Goal: Task Accomplishment & Management: Manage account settings

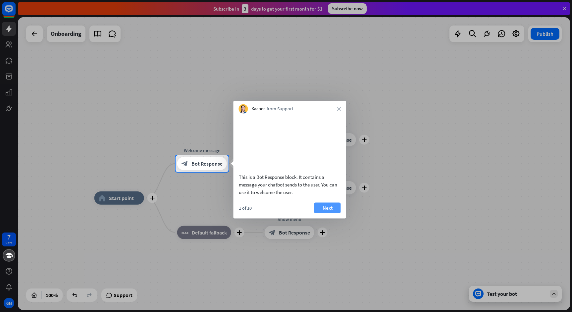
click at [322, 213] on button "Next" at bounding box center [327, 207] width 27 height 11
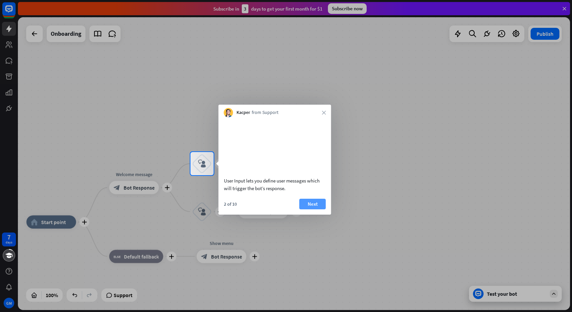
click at [320, 209] on button "Next" at bounding box center [313, 204] width 27 height 11
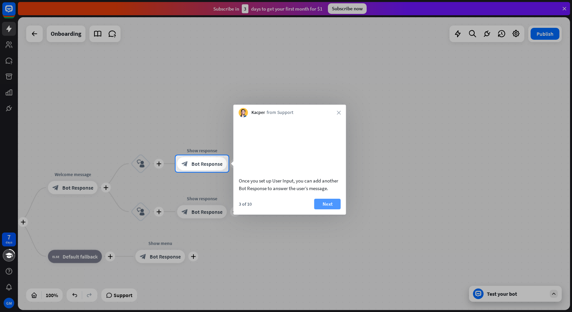
click at [320, 209] on button "Next" at bounding box center [327, 204] width 27 height 11
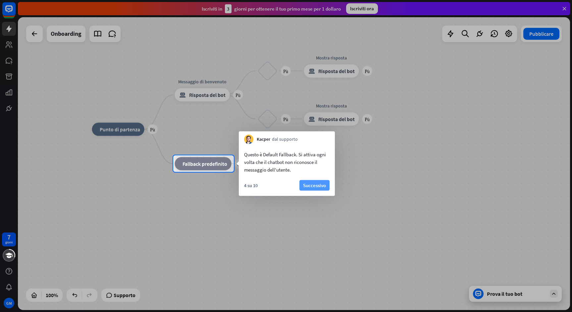
click at [313, 187] on button "Successivo" at bounding box center [315, 185] width 30 height 11
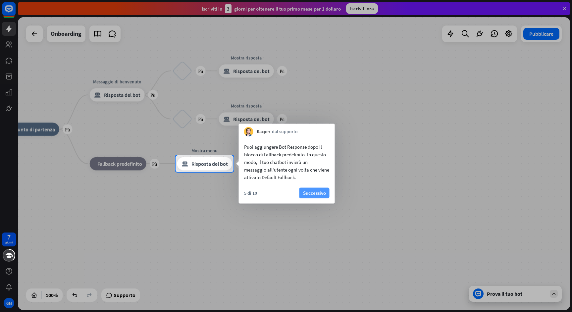
click at [310, 193] on button "Successivo" at bounding box center [315, 193] width 30 height 11
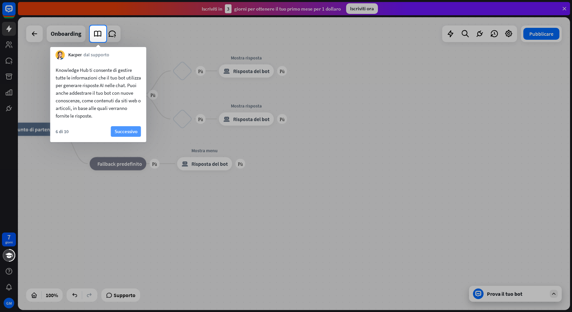
click at [130, 132] on button "Successivo" at bounding box center [126, 131] width 30 height 11
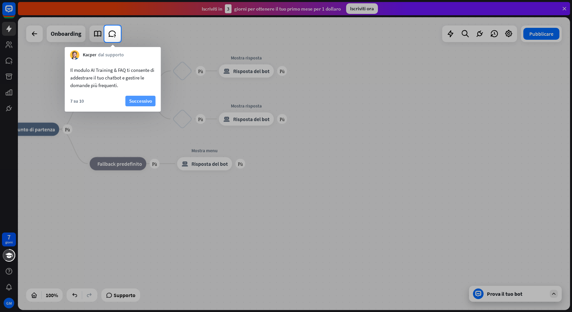
click at [137, 100] on button "Successivo" at bounding box center [141, 101] width 30 height 11
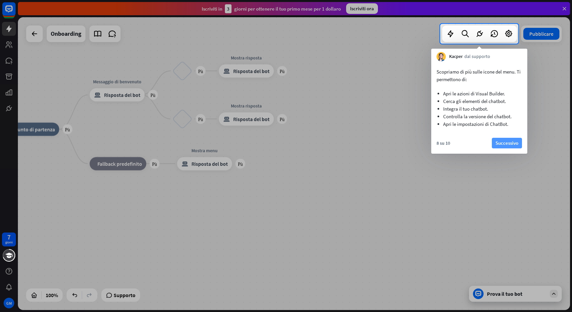
click at [504, 142] on button "Successivo" at bounding box center [507, 143] width 30 height 11
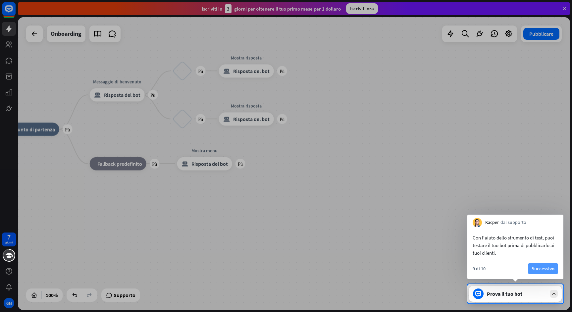
click at [541, 268] on button "Successivo" at bounding box center [543, 268] width 30 height 11
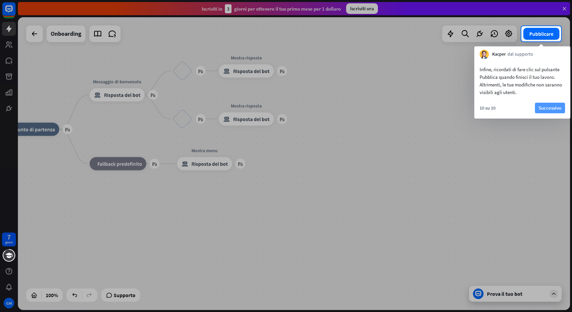
click at [545, 110] on button "Successivo" at bounding box center [550, 108] width 30 height 11
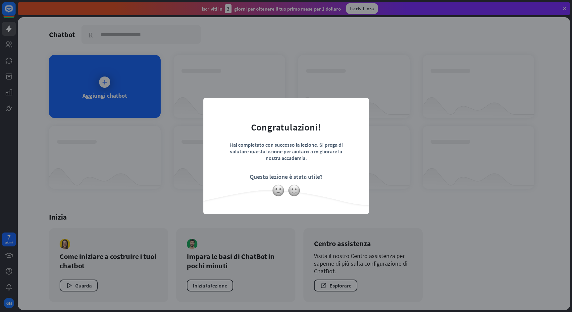
click at [361, 105] on div "chiudere Congratulazioni! Hai completato con successo la lezione. Si prega di v…" at bounding box center [286, 156] width 166 height 116
click at [338, 77] on div "chiudere Congratulazioni! Hai completato con successo la lezione. Si prega di v…" at bounding box center [286, 156] width 572 height 312
click at [299, 183] on form "Congratulazioni! Hai completato con successo la lezione. Si prega di valutare q…" at bounding box center [286, 145] width 149 height 79
click at [296, 191] on img at bounding box center [294, 190] width 13 height 13
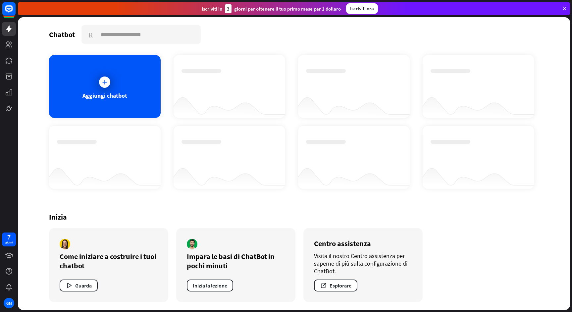
click at [302, 90] on div "Hai completato con successo la lezione. Si prega di valutare questa lezione per…" at bounding box center [286, 156] width 572 height 312
click at [103, 83] on icon at bounding box center [104, 82] width 7 height 7
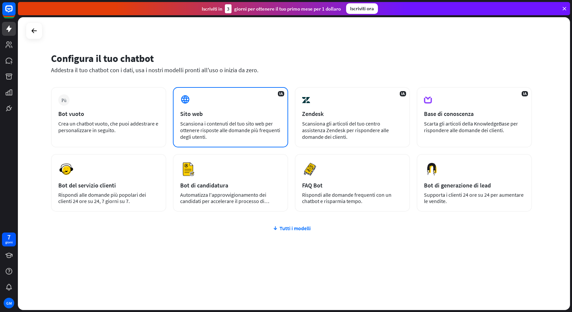
click at [209, 109] on div "IA Sito web Scansiona i contenuti del tuo sito web per ottenere risposte alle d…" at bounding box center [230, 117] width 115 height 60
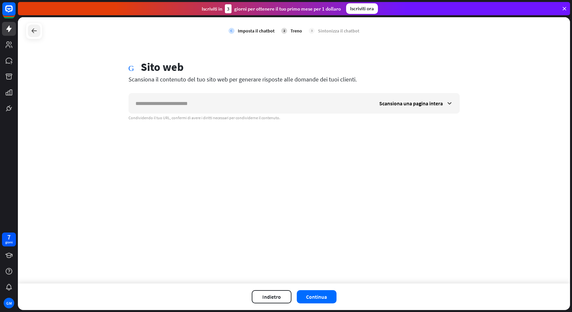
click at [38, 29] on icon at bounding box center [34, 31] width 8 height 8
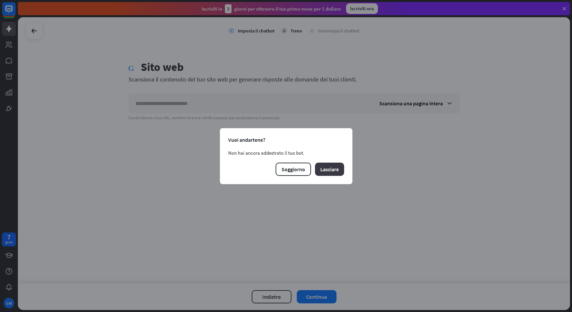
click at [336, 170] on button "Lasciare" at bounding box center [329, 169] width 29 height 13
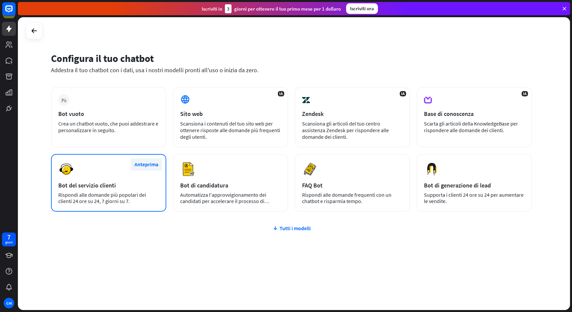
click at [145, 165] on button "Anteprima" at bounding box center [146, 164] width 31 height 12
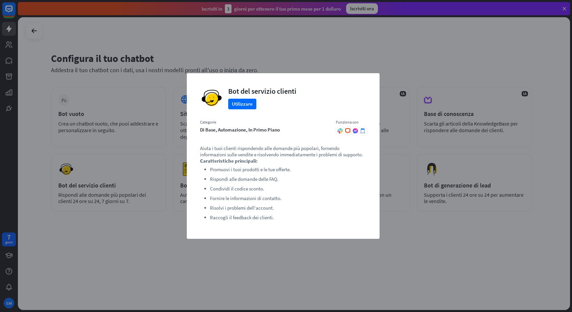
click at [286, 63] on div "chiudere Bot del servizio clienti Utilizzare Categorie Di base, Automazione, In…" at bounding box center [286, 156] width 572 height 312
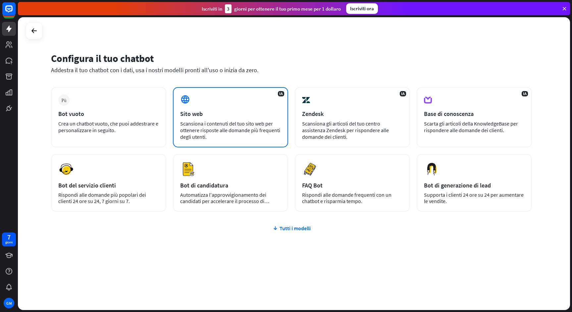
click at [258, 118] on div "IA Sito web Scansiona i contenuti del tuo sito web per ottenere risposte alle d…" at bounding box center [230, 117] width 115 height 60
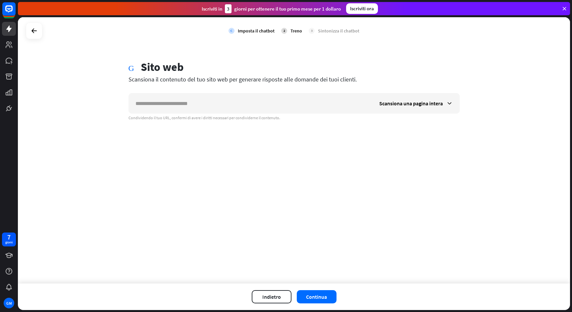
click at [251, 66] on div "Globo Sito web" at bounding box center [294, 67] width 331 height 15
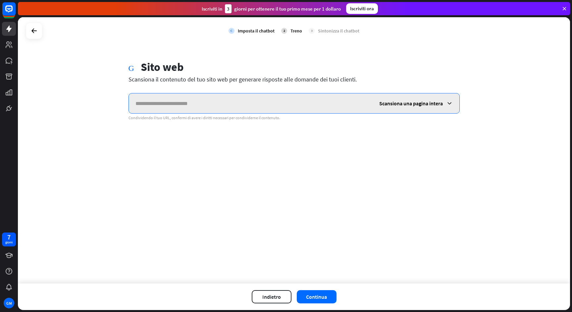
click at [233, 103] on input "text" at bounding box center [251, 103] width 244 height 20
paste input "**********"
type input "**********"
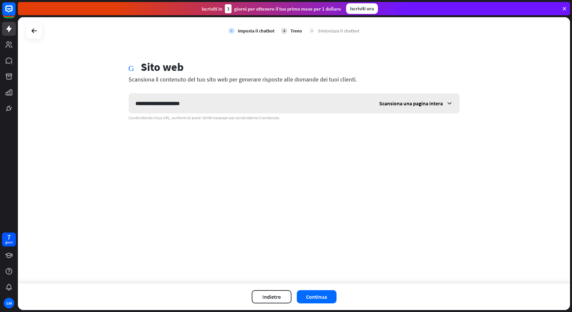
click at [437, 103] on span "Scansiona una pagina intera" at bounding box center [411, 103] width 64 height 7
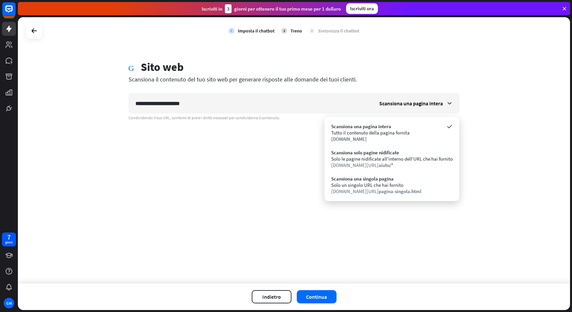
click at [432, 81] on div "Scansiona il contenuto del tuo sito web per generare risposte alle domande dei …" at bounding box center [294, 80] width 331 height 8
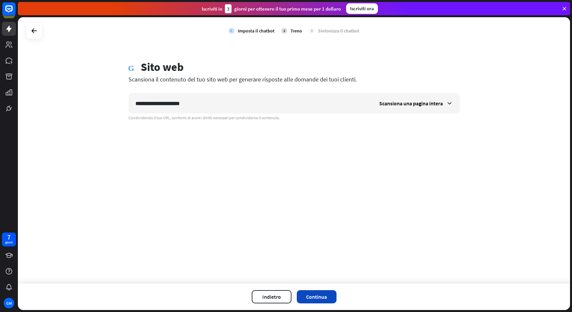
click at [317, 296] on button "Continua" at bounding box center [317, 296] width 40 height 13
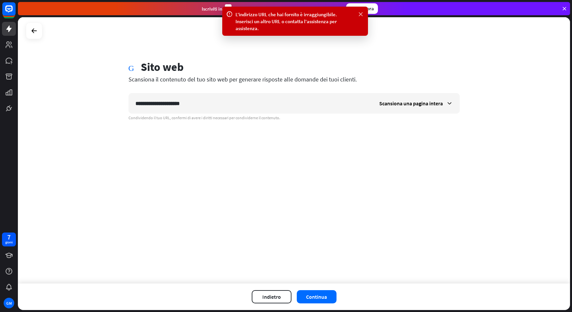
click at [359, 14] on icon at bounding box center [361, 14] width 7 height 7
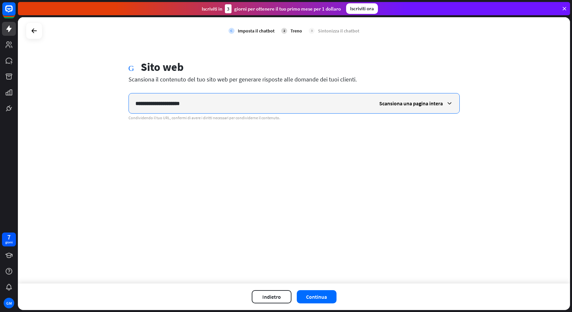
drag, startPoint x: 256, startPoint y: 104, endPoint x: 126, endPoint y: 105, distance: 130.2
click at [126, 105] on div "**********" at bounding box center [294, 90] width 347 height 60
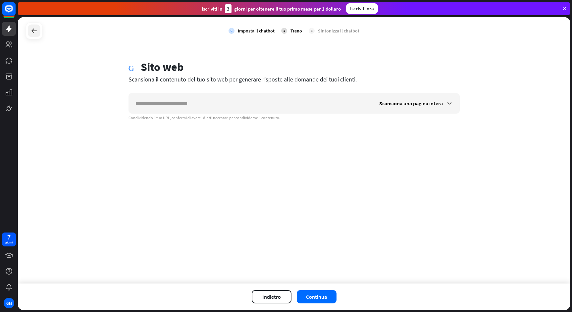
click at [35, 27] on div at bounding box center [34, 31] width 13 height 13
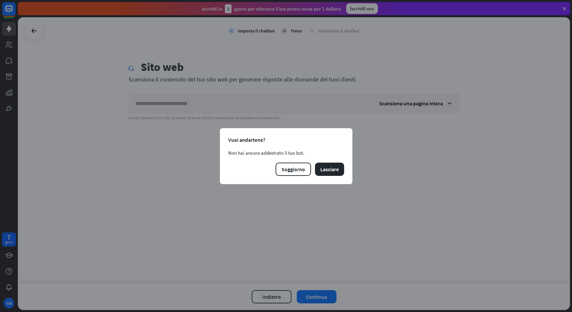
click at [332, 159] on div "chiudere Vuoi andartene? Non hai ancora addestrato il tuo bot. [GEOGRAPHIC_DATA]" at bounding box center [286, 156] width 133 height 56
click at [333, 168] on button "Lasciare" at bounding box center [329, 169] width 29 height 13
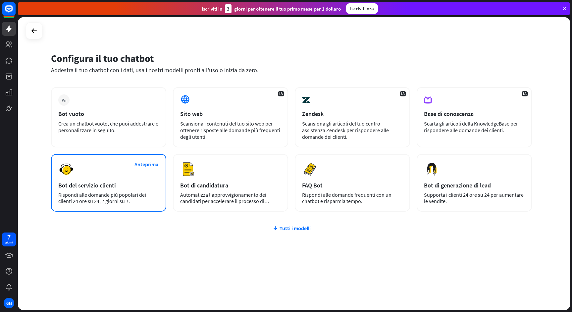
click at [120, 183] on div "Bot del servizio clienti" at bounding box center [108, 186] width 101 height 8
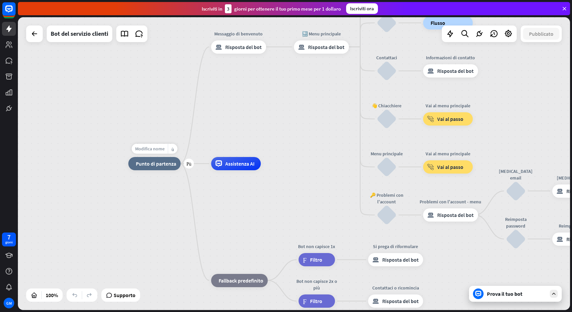
click at [144, 150] on span "Modifica nome" at bounding box center [149, 149] width 29 height 6
type input "*******"
click at [157, 170] on div "******* Più casa_2 Punto di partenza Messaggio di benvenuto blocco_bot_risposta…" at bounding box center [294, 163] width 552 height 293
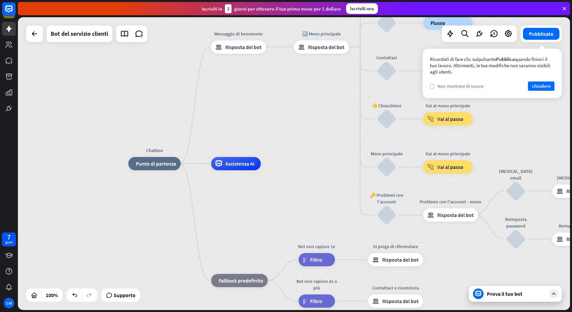
click at [431, 84] on label "Controllare" at bounding box center [432, 86] width 4 height 4
click at [539, 85] on button "chiudere" at bounding box center [541, 86] width 27 height 9
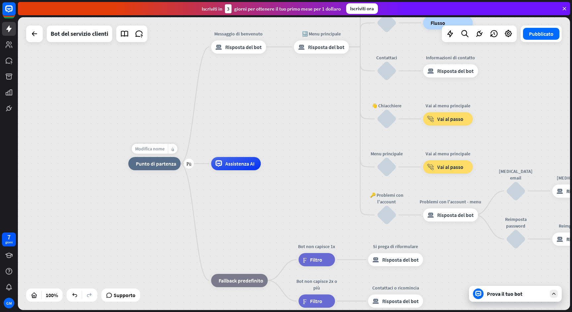
click at [154, 150] on span "Modifica nome" at bounding box center [149, 149] width 29 height 6
click at [236, 33] on span "Modifica nome" at bounding box center [233, 32] width 29 height 6
click at [257, 115] on div "Chatbox casa_2 Punto di partenza blocco_bot_risposta Risposta del bot 🔙 Menu pr…" at bounding box center [294, 163] width 552 height 293
click at [232, 31] on span "Modifica nome" at bounding box center [233, 32] width 29 height 6
type input "*"
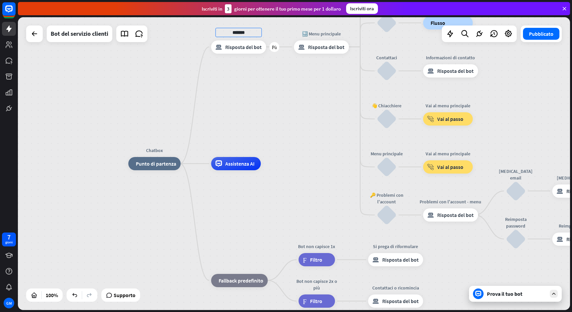
type input "*******"
click at [255, 72] on div "Chatbox casa_2 Punto di partenza ******* Più blocco_bot_risposta Risposta del b…" at bounding box center [294, 163] width 552 height 293
click at [322, 32] on span "Modifica nome" at bounding box center [317, 32] width 29 height 6
click at [332, 29] on input "**********" at bounding box center [322, 32] width 46 height 9
type input "*******"
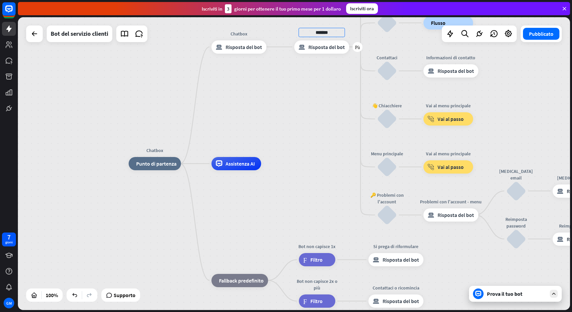
click at [328, 64] on div "Chatbox casa_2 Punto di partenza Chatbox blocco_bot_risposta Risposta del bot *…" at bounding box center [294, 163] width 552 height 293
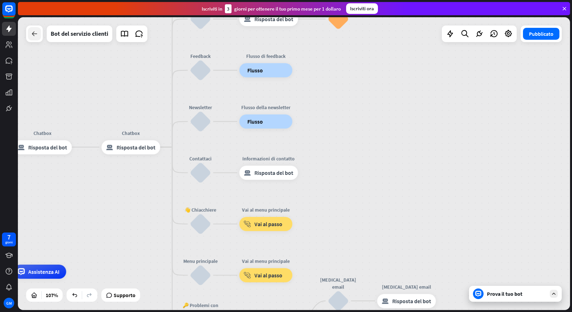
click at [35, 34] on icon at bounding box center [34, 34] width 8 height 8
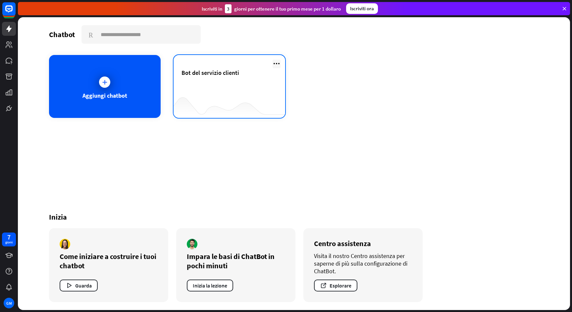
click at [278, 66] on icon at bounding box center [277, 64] width 8 height 8
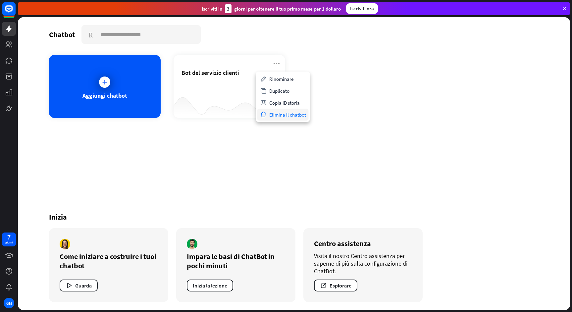
click at [282, 111] on div "Elimina il chatbot" at bounding box center [282, 115] width 51 height 12
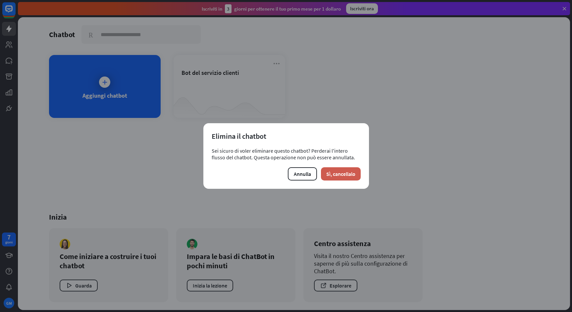
click at [336, 176] on button "Sì, cancellalo" at bounding box center [341, 173] width 40 height 13
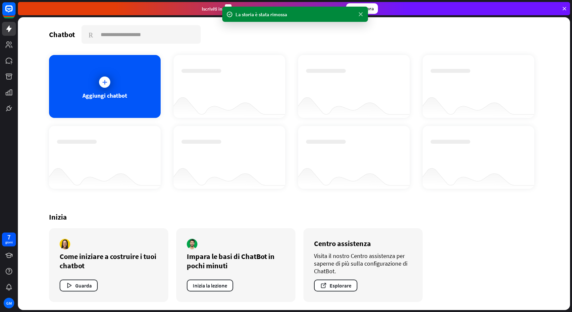
click at [361, 15] on icon at bounding box center [361, 14] width 7 height 7
